Goal: Transaction & Acquisition: Book appointment/travel/reservation

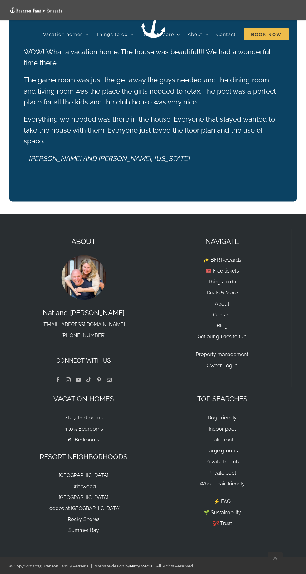
scroll to position [1567, 0]
click at [99, 437] on link "6+ Bedrooms" at bounding box center [83, 440] width 31 height 6
click at [103, 426] on link "4 to 5 Bedrooms" at bounding box center [83, 429] width 39 height 6
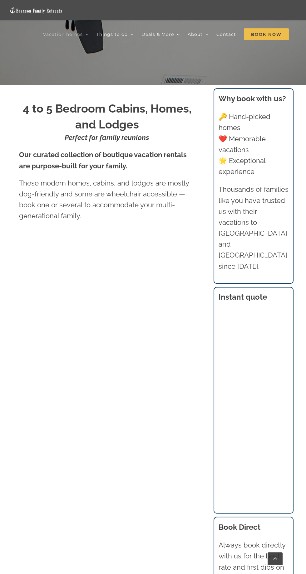
scroll to position [516, 0]
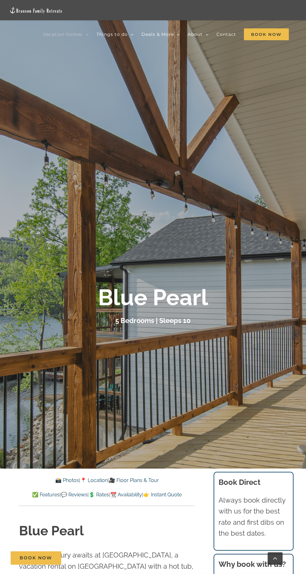
scroll to position [124, 0]
click at [244, 40] on span "Book Now" at bounding box center [266, 34] width 45 height 12
